Goal: Find specific page/section: Find specific page/section

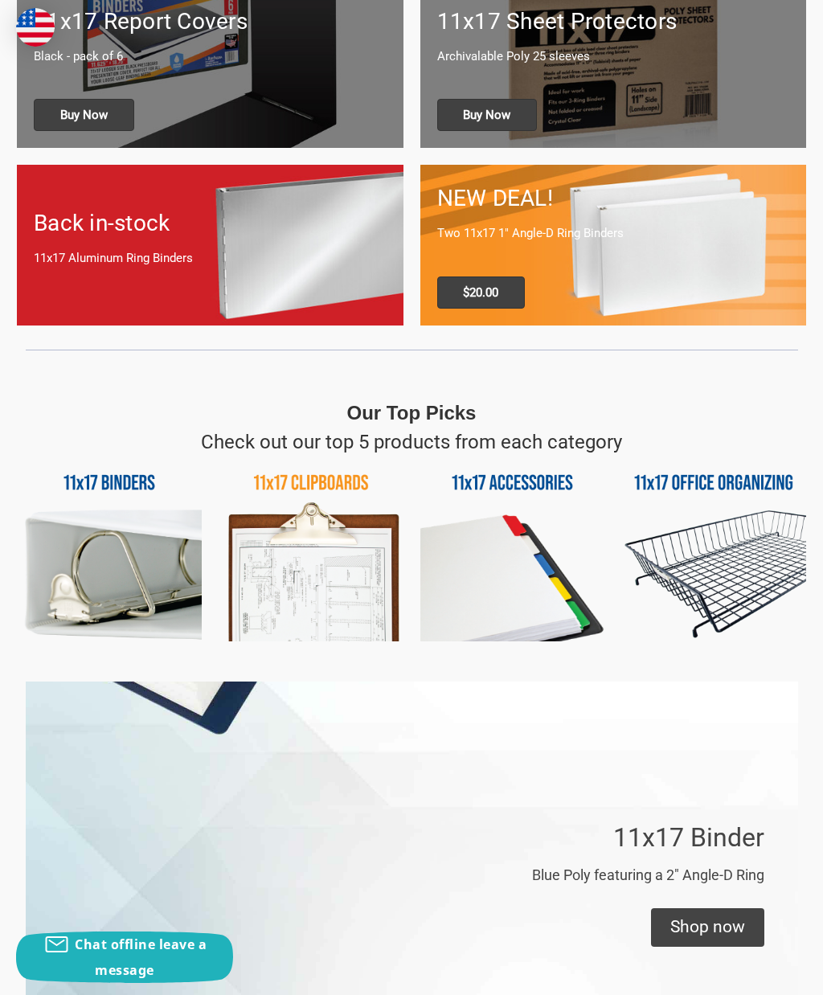
scroll to position [656, 0]
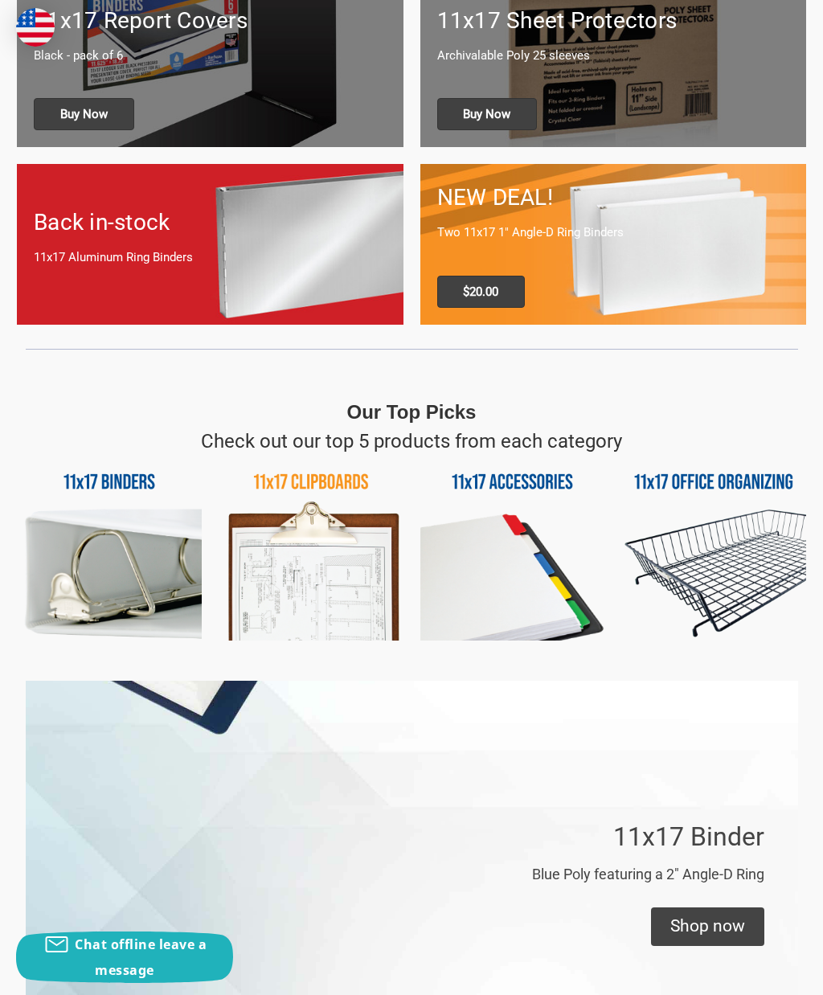
click at [114, 475] on img at bounding box center [109, 548] width 185 height 185
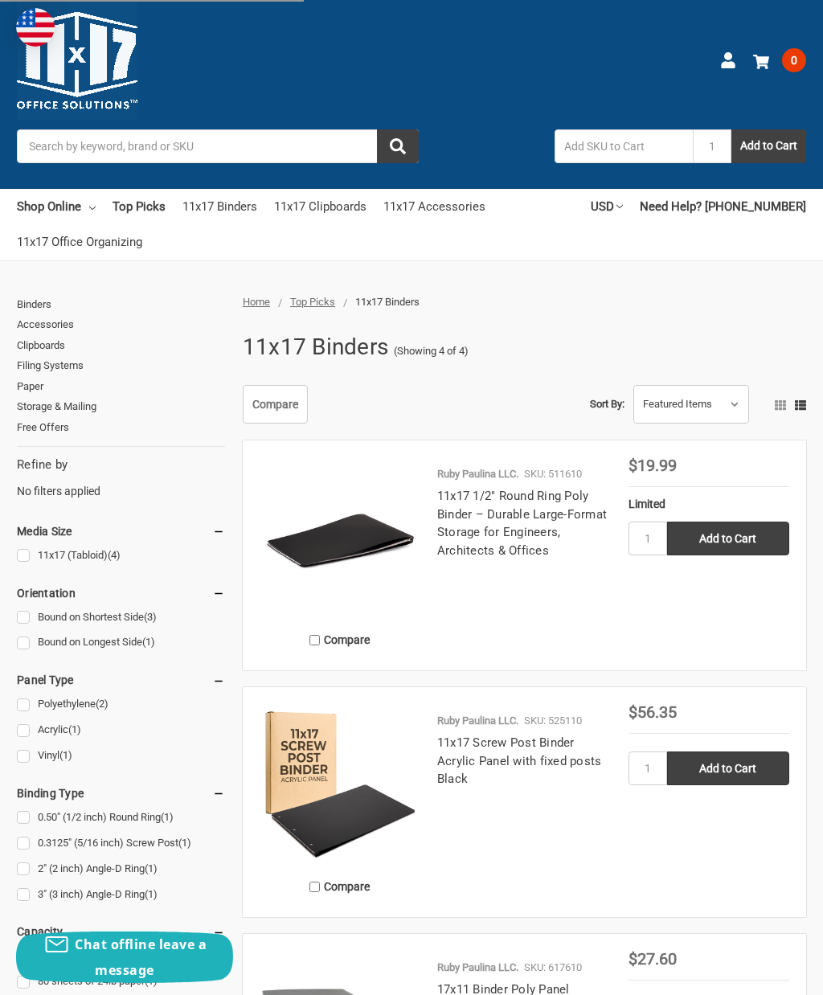
click at [26, 550] on link "11x17 (Tabloid) (4)" at bounding box center [121, 556] width 208 height 22
